Goal: Find specific page/section: Find specific page/section

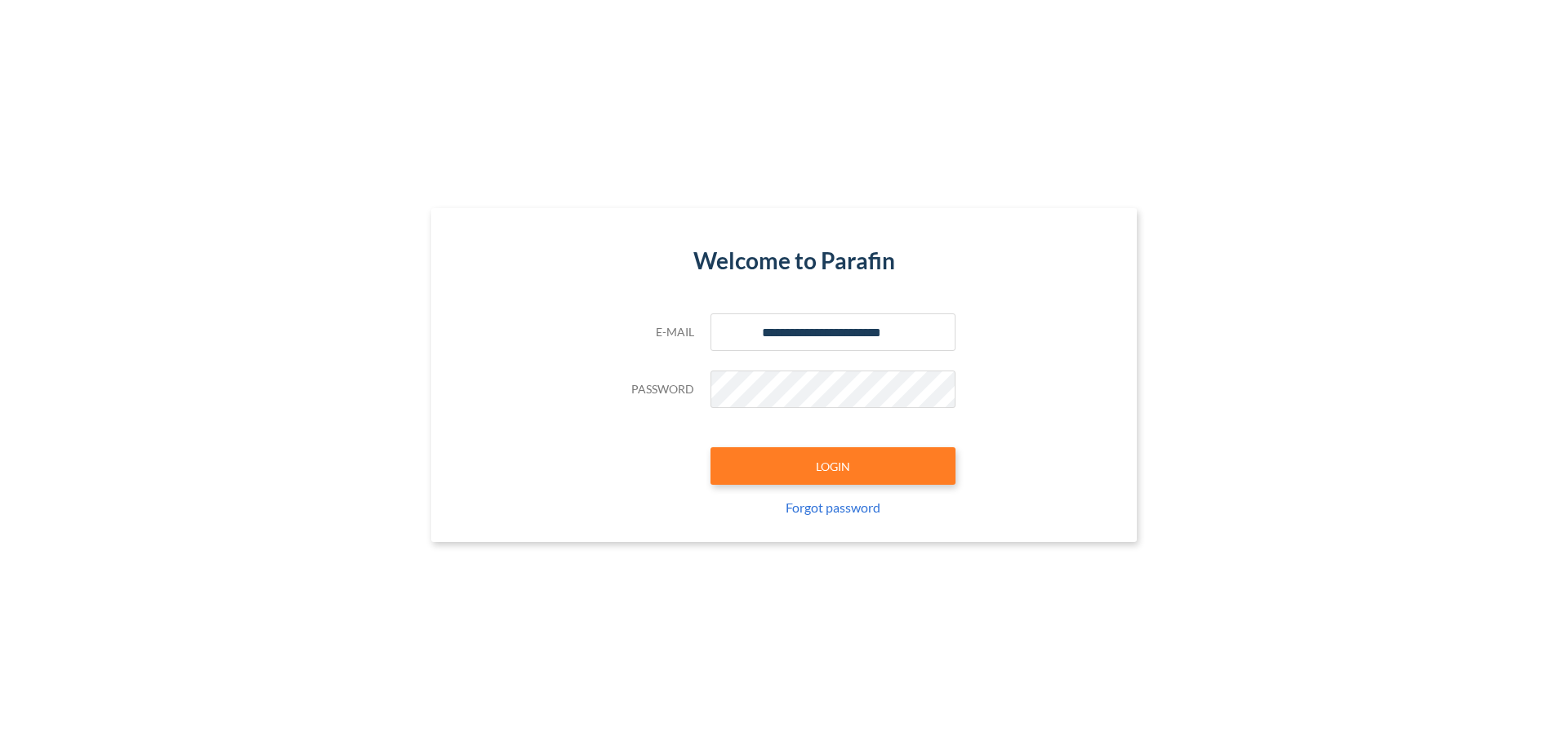
type input "**********"
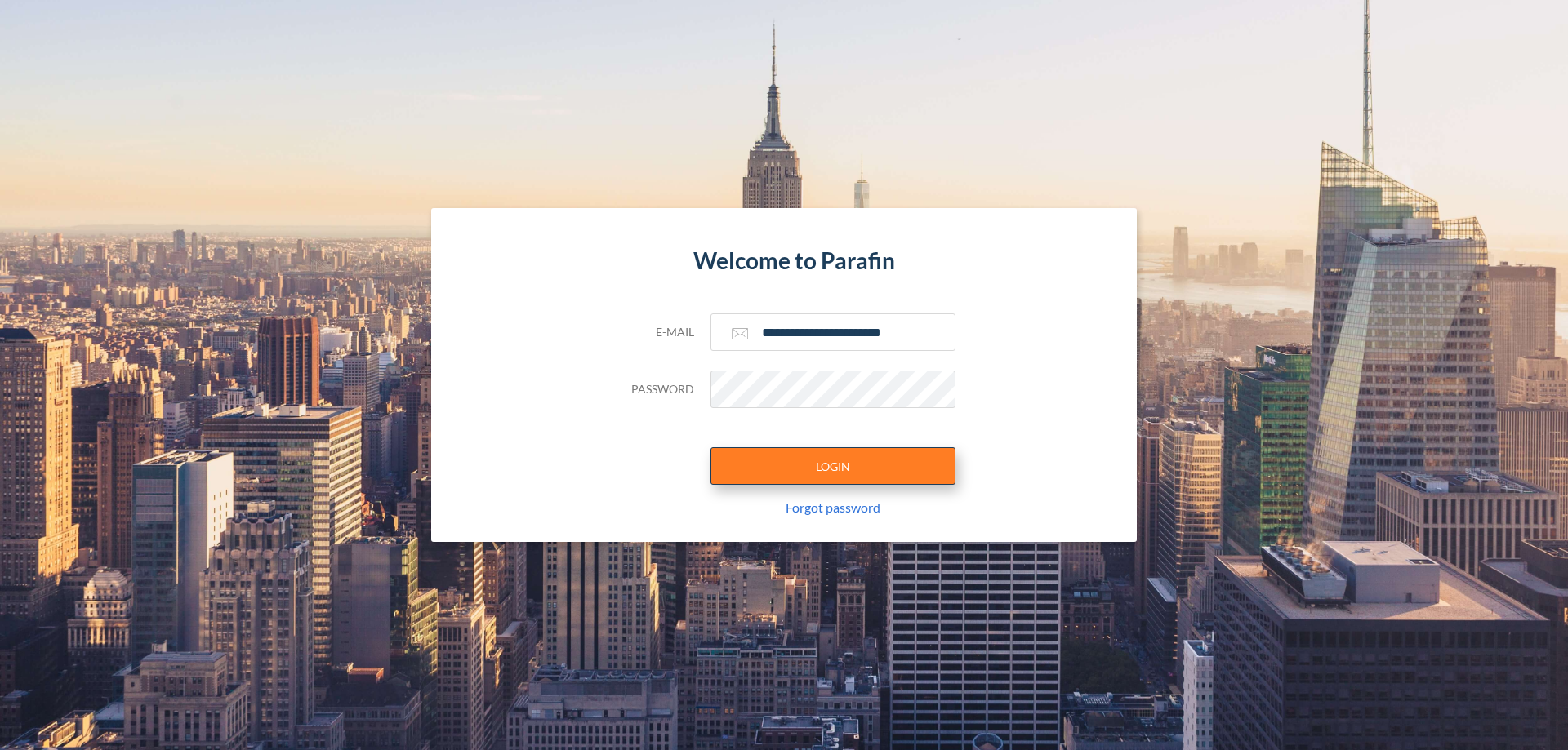
click at [834, 466] on button "LOGIN" at bounding box center [833, 466] width 245 height 38
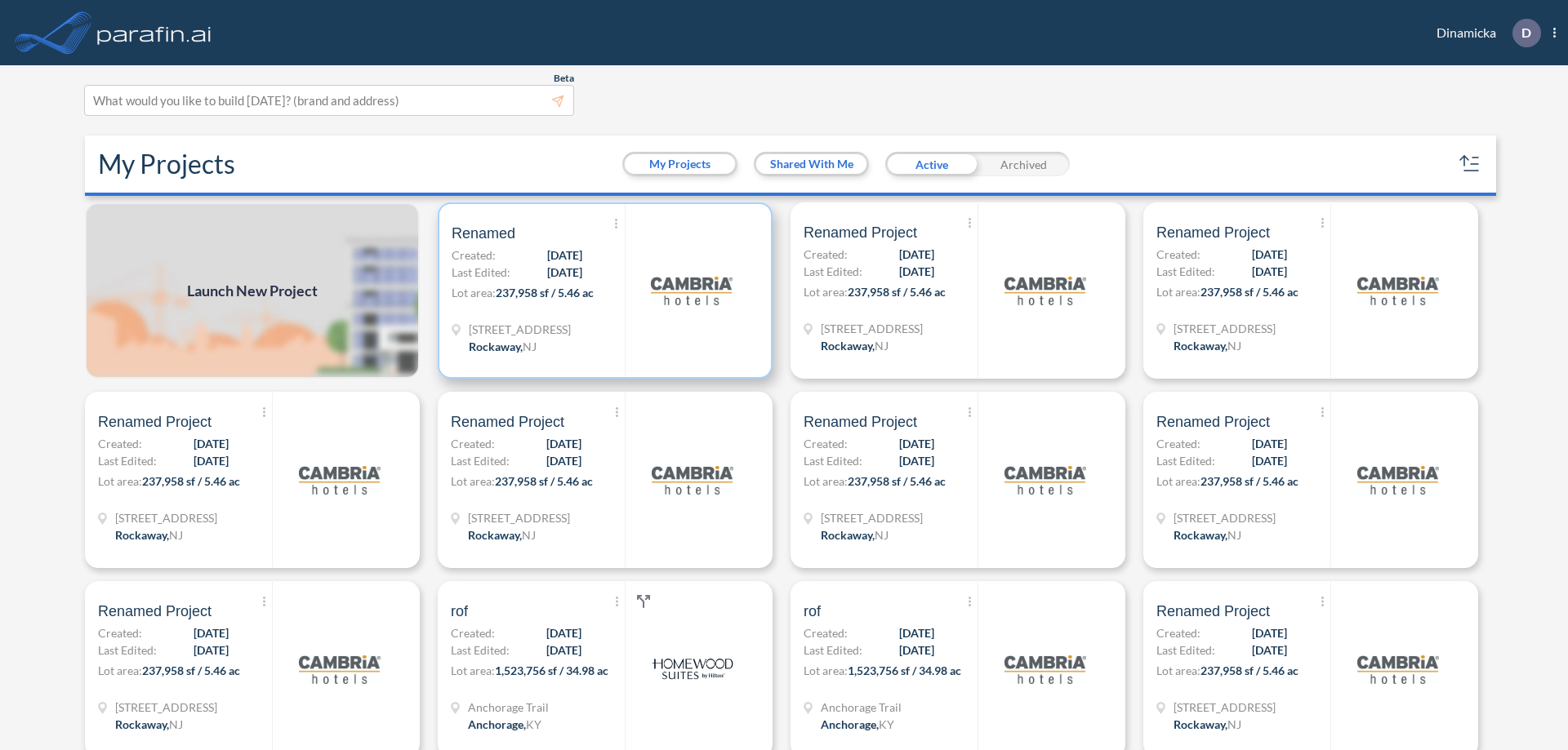
scroll to position [4, 0]
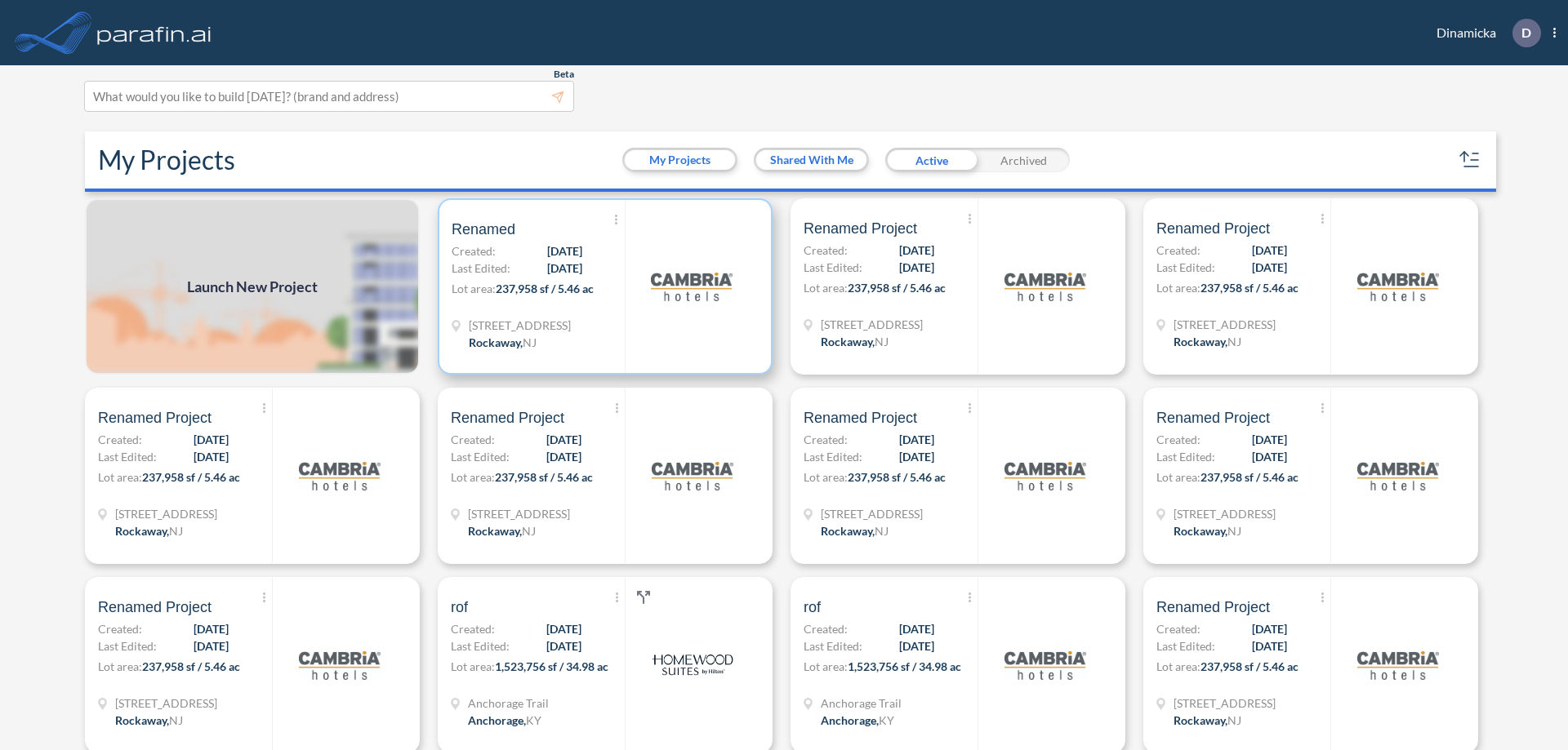
click at [602, 287] on p "Lot area: 237,958 sf / 5.46 ac" at bounding box center [538, 292] width 173 height 24
